Goal: Find specific page/section: Find specific page/section

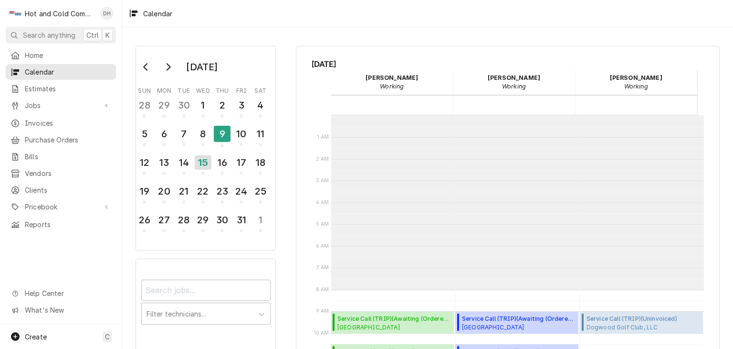
scroll to position [174, 0]
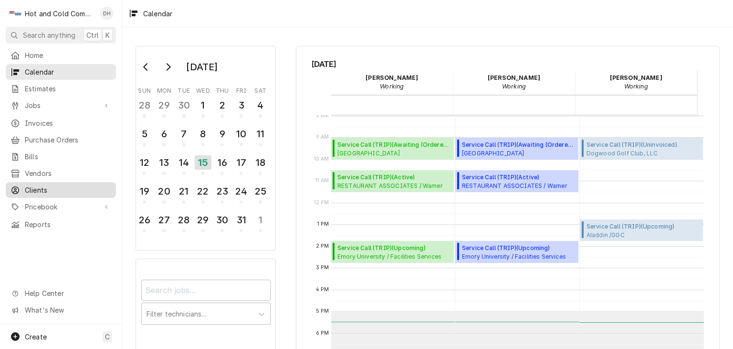
click at [25, 185] on div "Clients" at bounding box center [61, 190] width 101 height 10
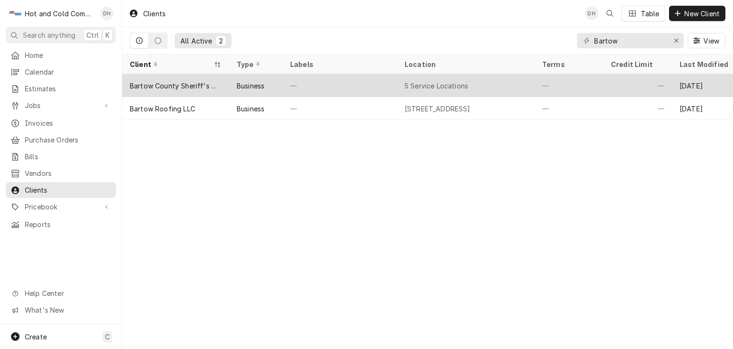
click at [310, 84] on div "—" at bounding box center [340, 85] width 115 height 23
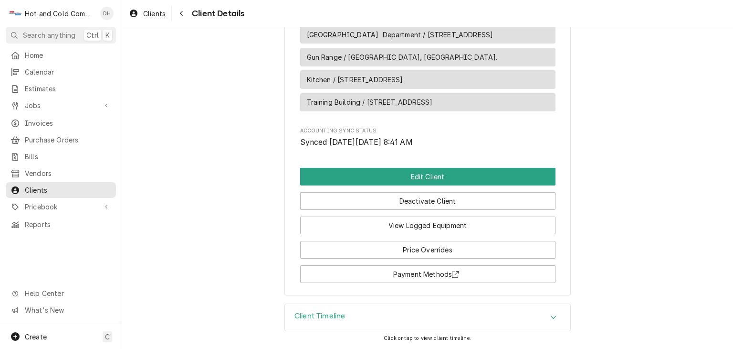
scroll to position [751, 0]
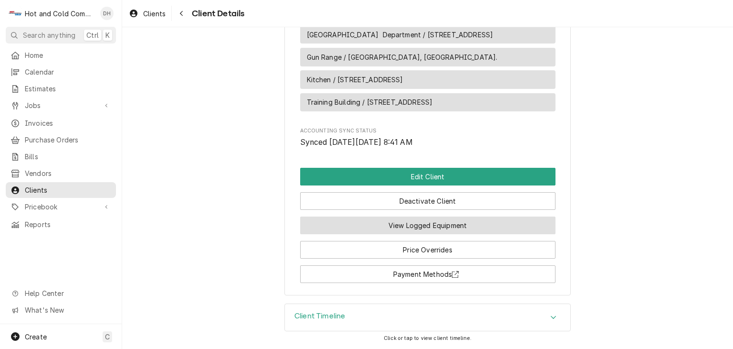
click at [462, 225] on button "View Logged Equipment" at bounding box center [427, 225] width 255 height 18
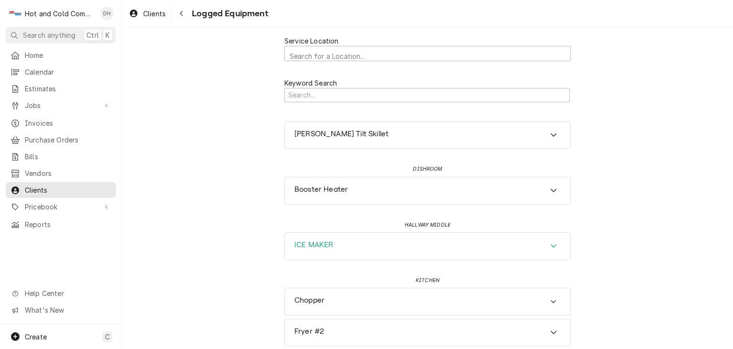
click at [551, 245] on icon "Accordion Header" at bounding box center [554, 246] width 7 height 8
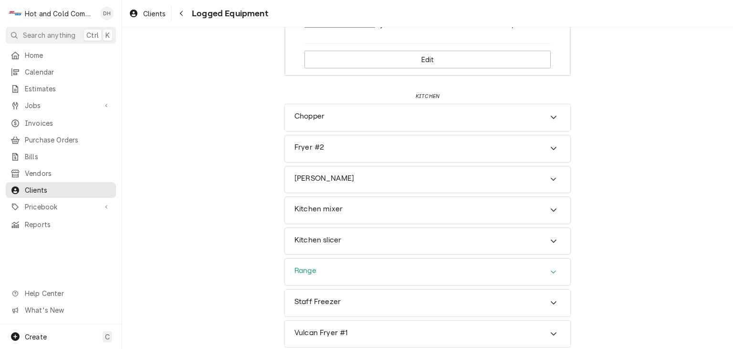
scroll to position [594, 0]
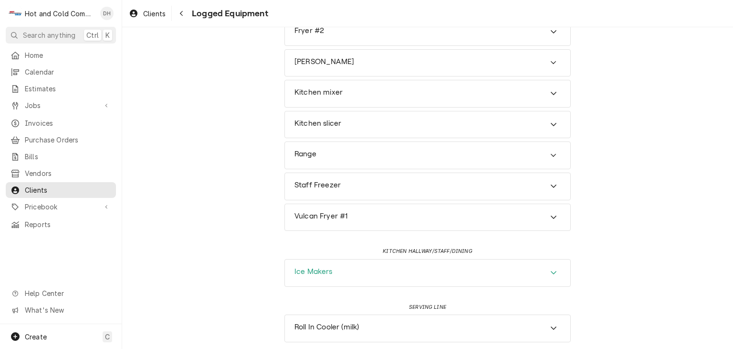
click at [552, 268] on icon "Accordion Header" at bounding box center [554, 272] width 7 height 8
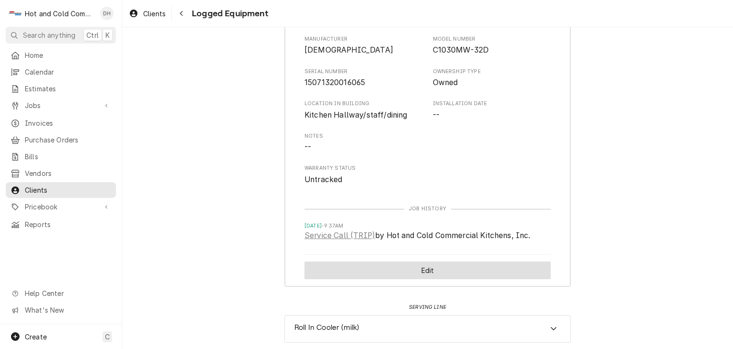
scroll to position [728, 0]
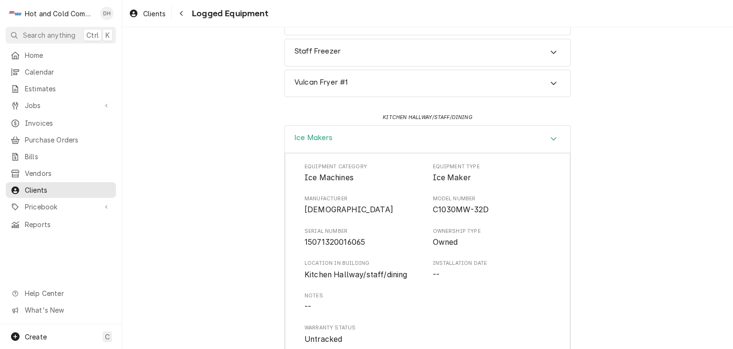
click at [552, 136] on icon "Accordion Header" at bounding box center [554, 139] width 7 height 8
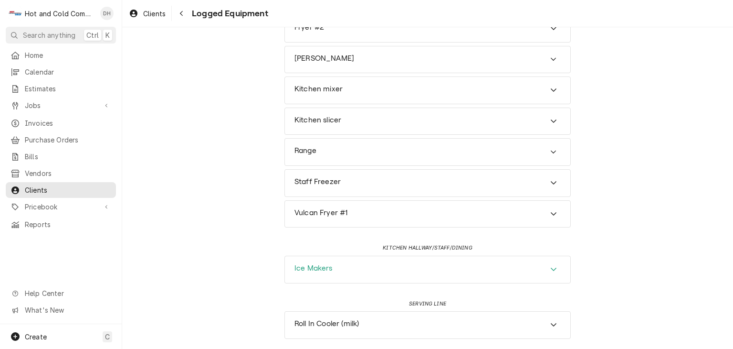
scroll to position [594, 0]
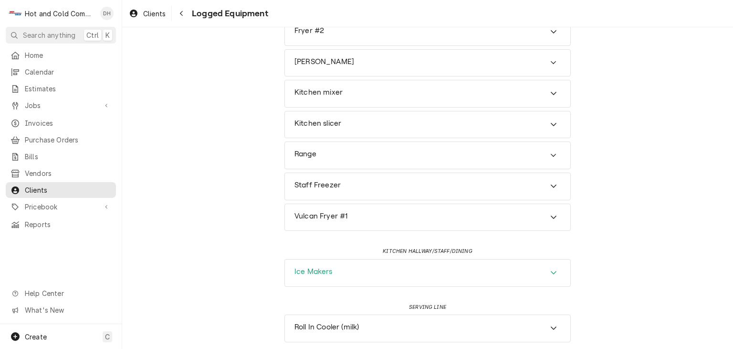
click at [551, 269] on icon "Accordion Header" at bounding box center [554, 272] width 7 height 8
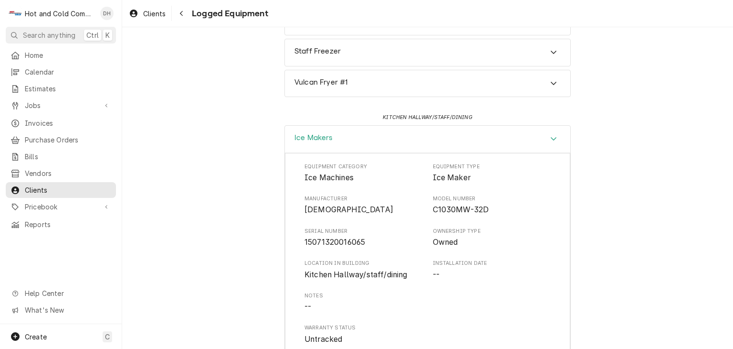
click at [551, 135] on icon "Accordion Header" at bounding box center [554, 139] width 7 height 8
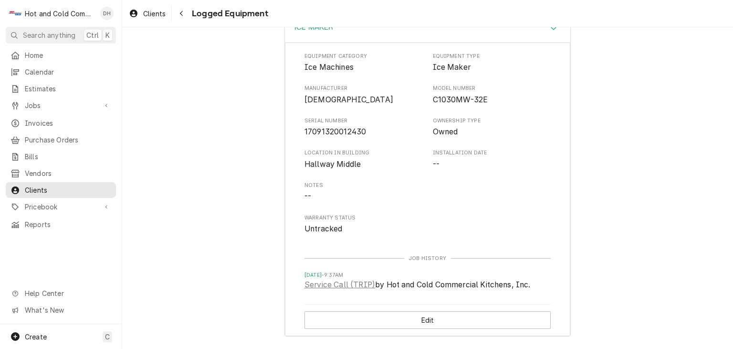
scroll to position [117, 0]
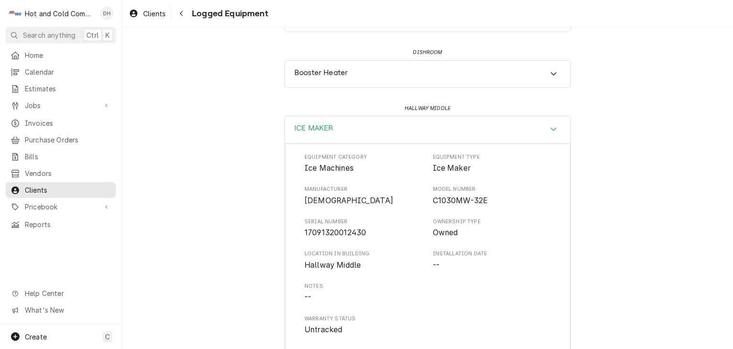
click at [552, 128] on icon "Accordion Header" at bounding box center [554, 129] width 6 height 3
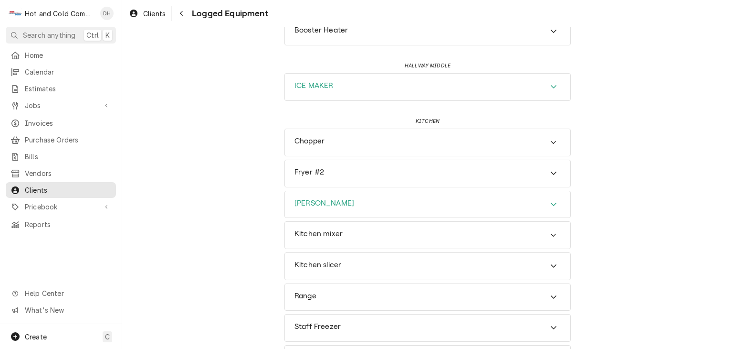
scroll to position [0, 0]
